Goal: Task Accomplishment & Management: Use online tool/utility

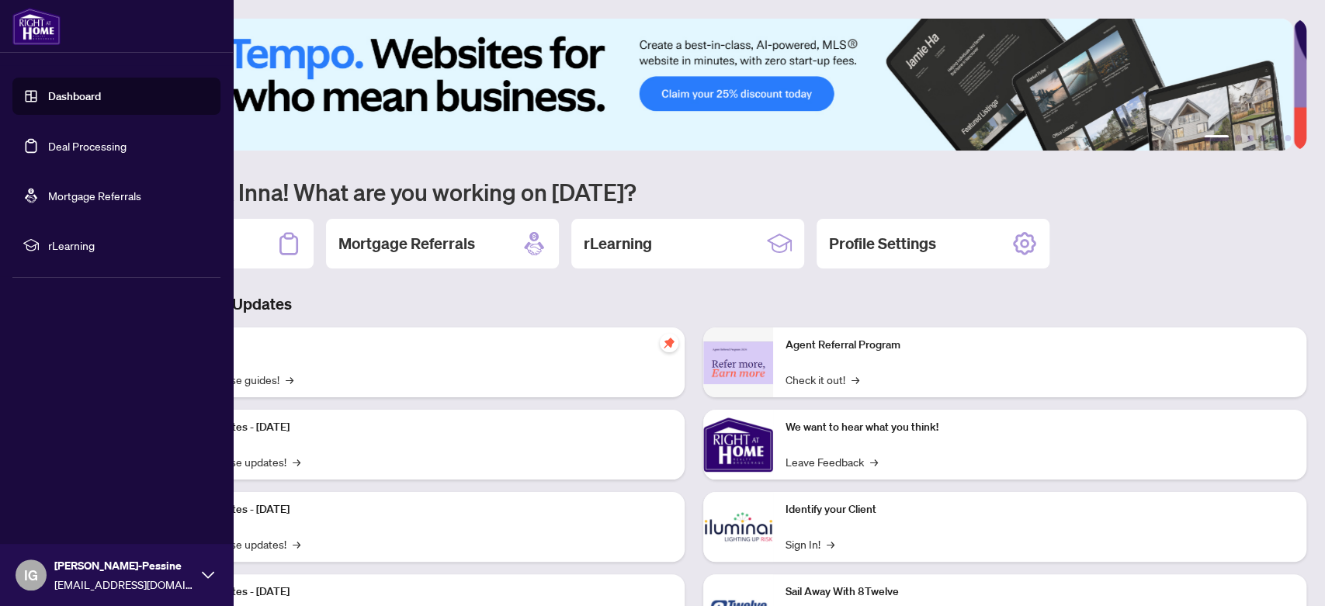
click at [71, 144] on link "Deal Processing" at bounding box center [87, 146] width 78 height 14
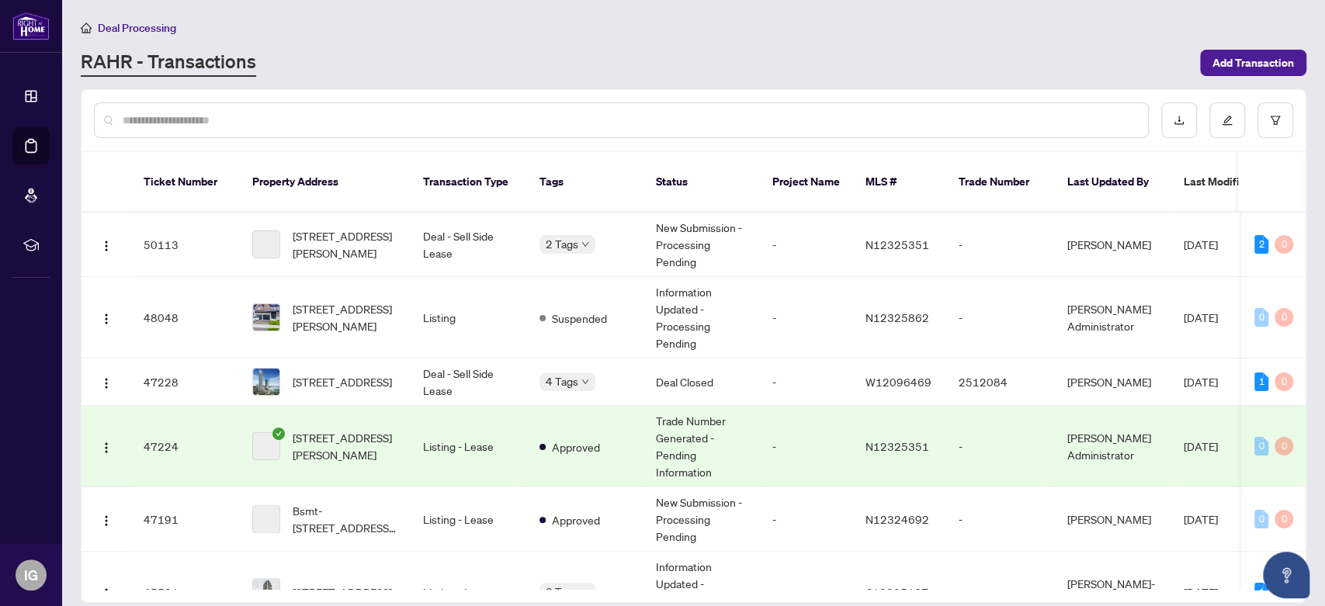
click at [355, 116] on input "text" at bounding box center [629, 120] width 1013 height 17
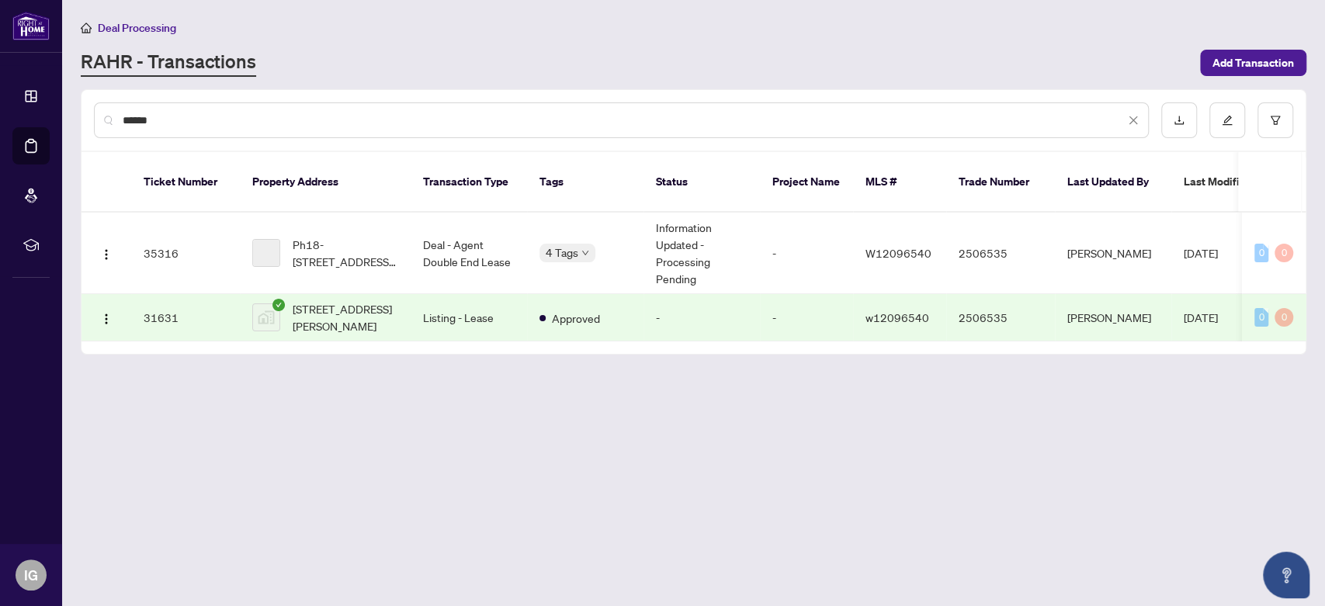
type input "******"
click at [460, 241] on td "Deal - Agent Double End Lease" at bounding box center [469, 253] width 116 height 81
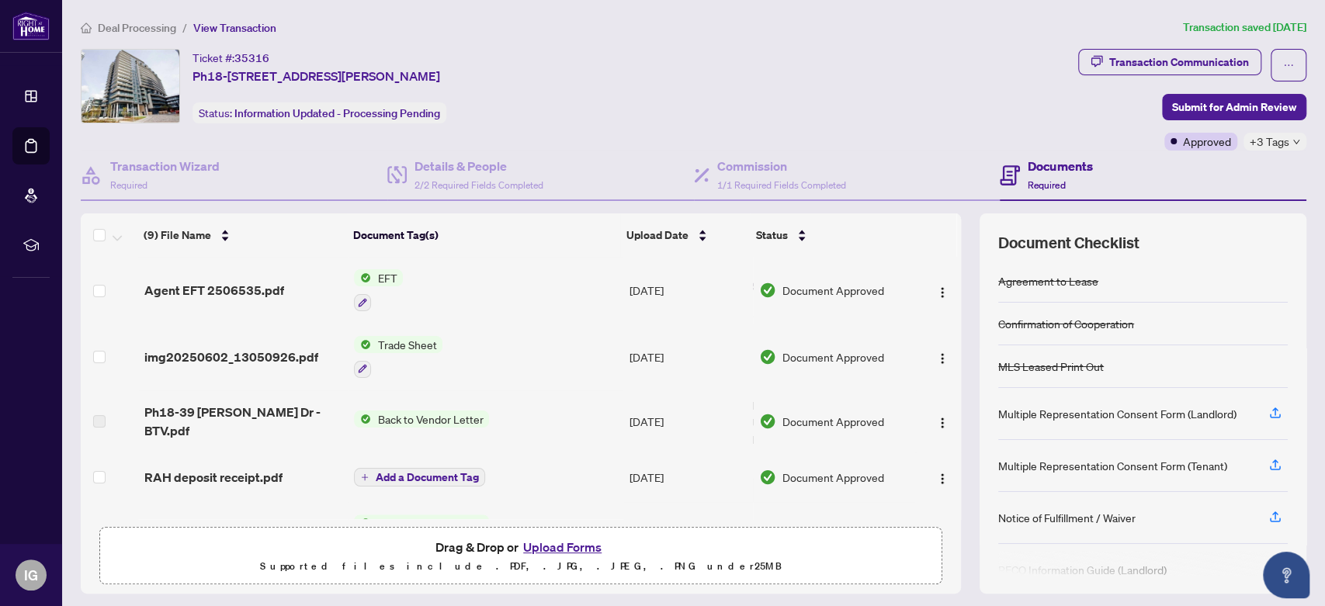
click at [281, 282] on div "Agent EFT 2506535.pdf" at bounding box center [243, 290] width 198 height 19
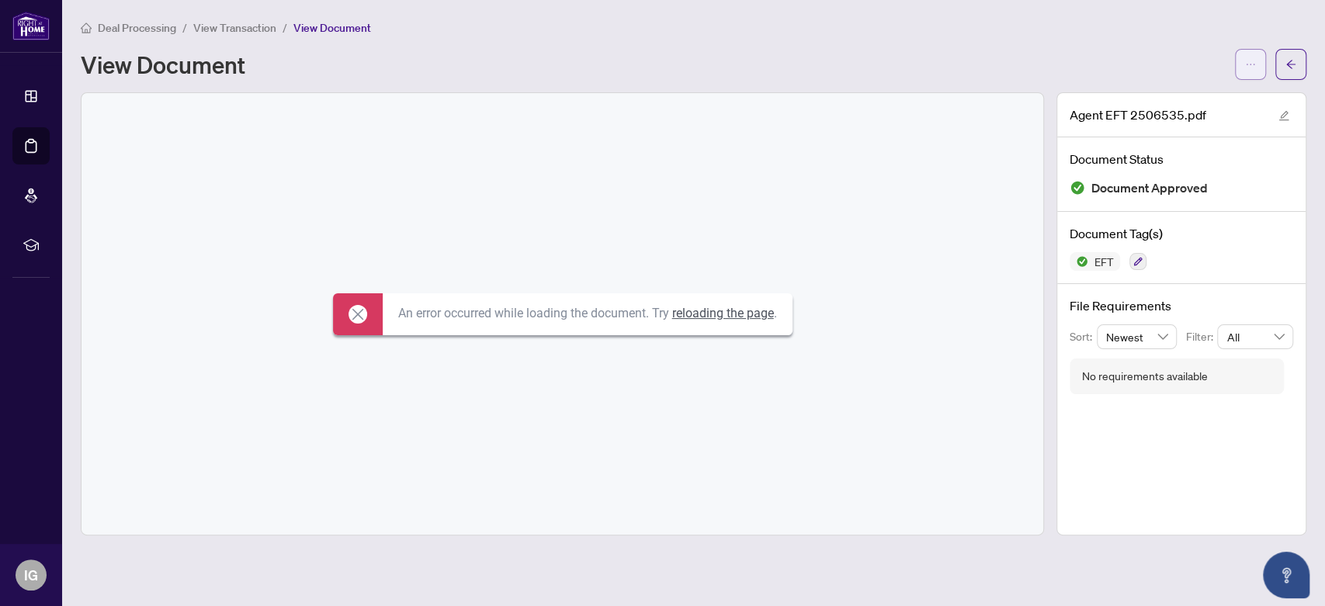
click at [1249, 54] on span "button" at bounding box center [1250, 64] width 11 height 25
click at [1150, 93] on span "Download" at bounding box center [1194, 97] width 118 height 17
click at [1283, 63] on button "button" at bounding box center [1290, 64] width 31 height 31
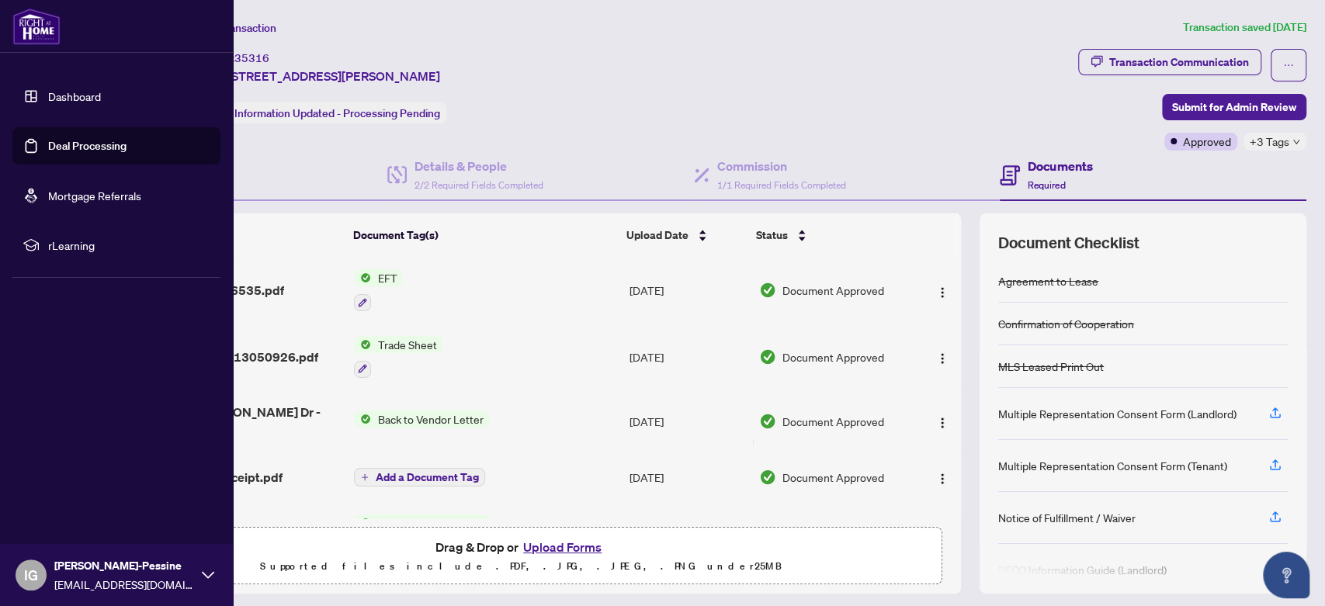
click at [68, 145] on link "Deal Processing" at bounding box center [87, 146] width 78 height 14
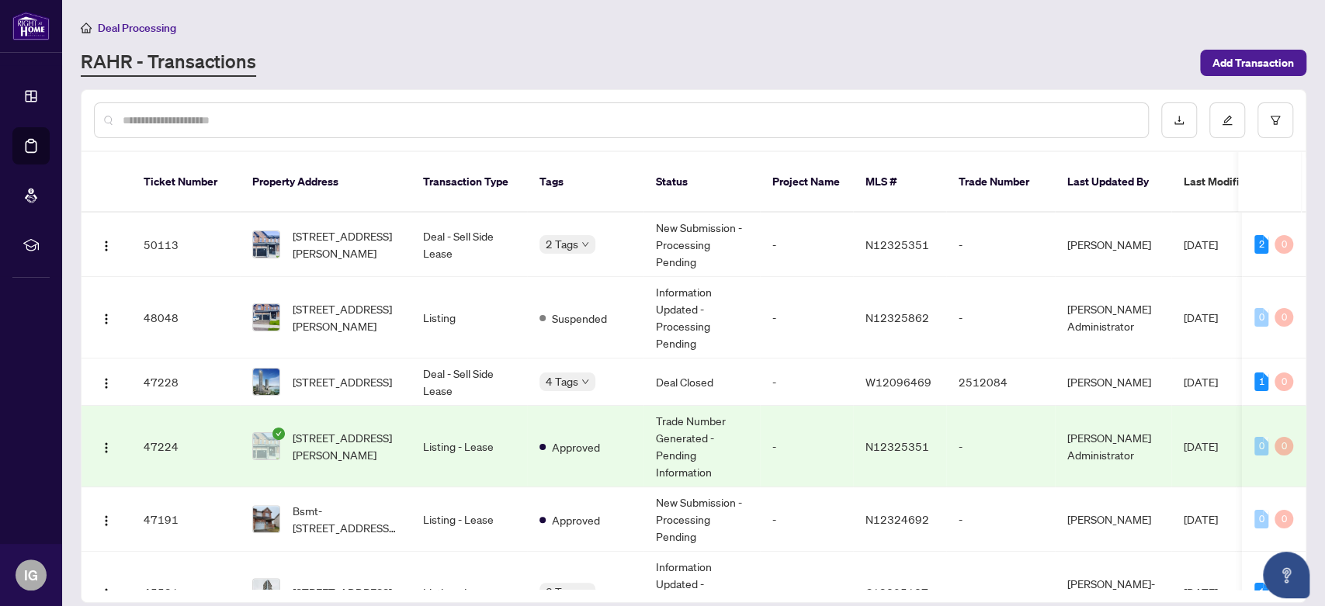
click at [348, 115] on input "text" at bounding box center [629, 120] width 1013 height 17
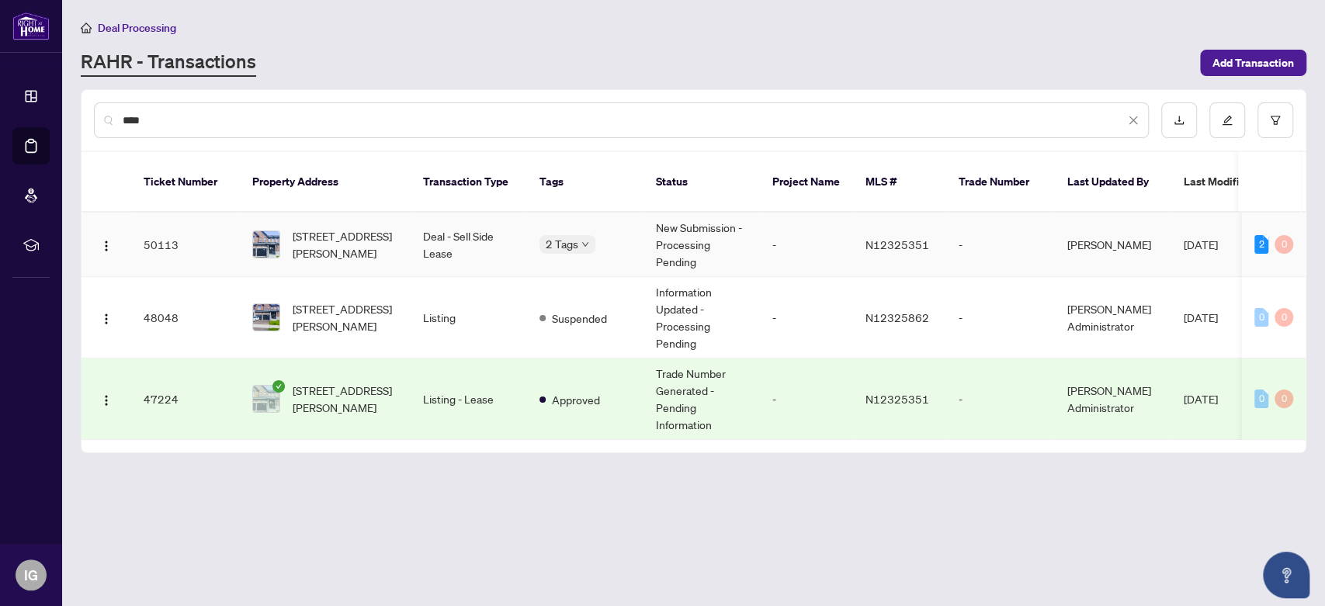
type input "****"
click at [405, 220] on td "[STREET_ADDRESS][PERSON_NAME]" at bounding box center [325, 245] width 171 height 64
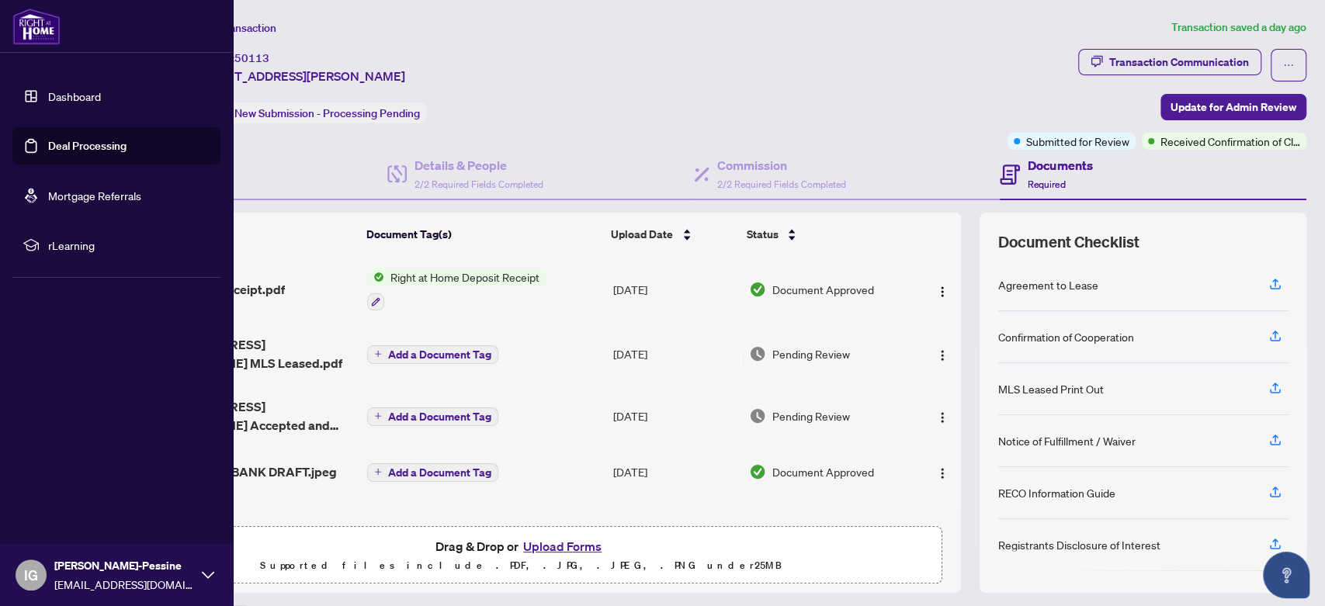
click at [84, 139] on link "Deal Processing" at bounding box center [87, 146] width 78 height 14
